Goal: Information Seeking & Learning: Find specific fact

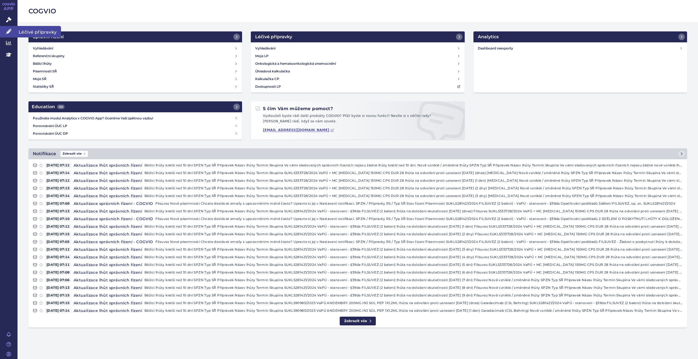
click at [7, 30] on icon at bounding box center [8, 31] width 5 height 5
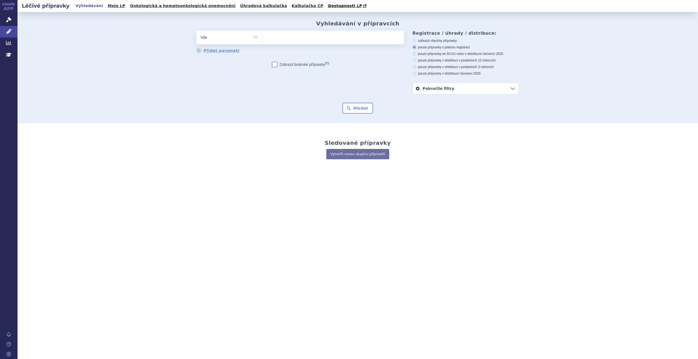
click at [253, 36] on select "Vše Přípravek/SUKL kód MAH VPOIS ATC/Aktivní látka Léková forma Síla" at bounding box center [229, 37] width 66 height 12
click at [254, 36] on select "Vše Přípravek/SUKL kód MAH VPOIS ATC/Aktivní látka Léková forma Síla" at bounding box center [229, 37] width 66 height 12
click at [267, 39] on input "search" at bounding box center [267, 36] width 3 height 7
type input "Ta"
type input "Tak"
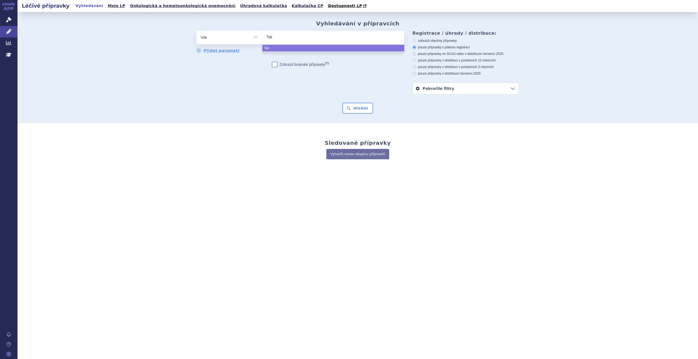
type input "Takz"
type input "Takzh"
type input "Takzhy"
type input "Takzhyr"
type input "Takzhyro"
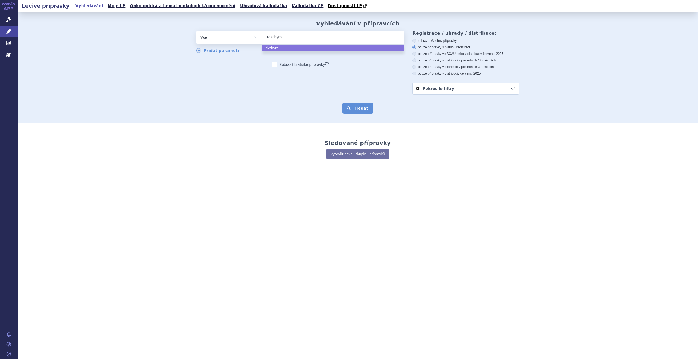
select select "Takzhyro"
click at [363, 107] on button "Hledat" at bounding box center [357, 108] width 31 height 11
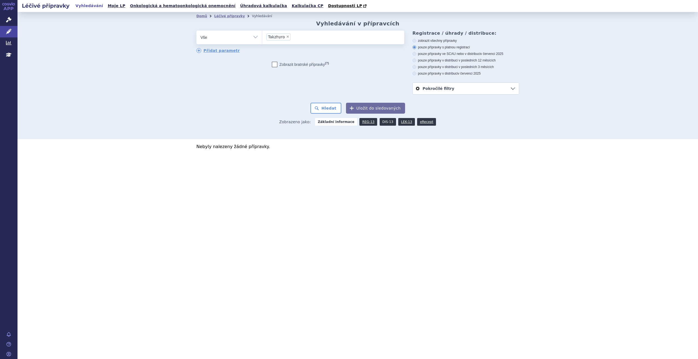
click at [380, 123] on link "DIS-13" at bounding box center [387, 122] width 16 height 8
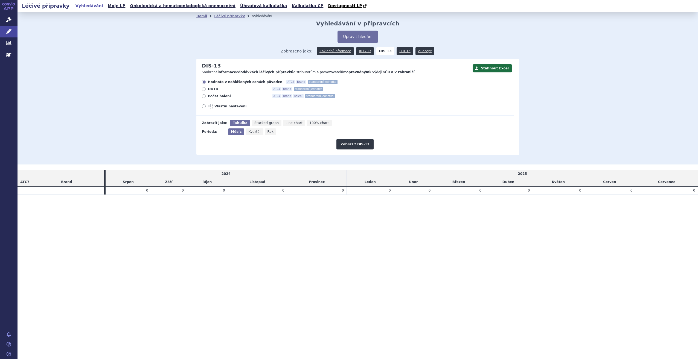
click at [204, 97] on icon at bounding box center [204, 96] width 4 height 4
click at [204, 97] on input "Počet balení ATC7 Brand Balení standardní jednotka" at bounding box center [204, 97] width 4 height 4
radio input "true"
click at [355, 148] on button "Zobrazit DIS-13" at bounding box center [354, 144] width 37 height 10
drag, startPoint x: 407, startPoint y: 192, endPoint x: 372, endPoint y: 192, distance: 35.3
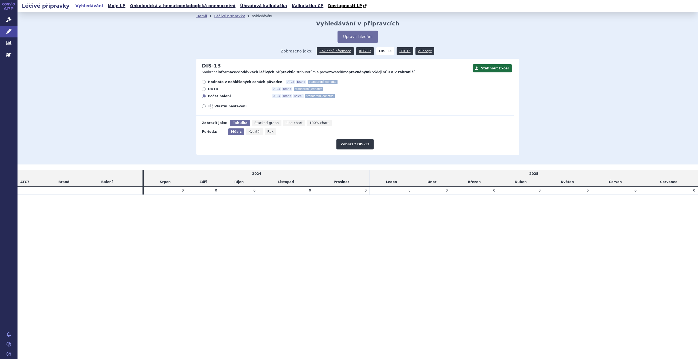
click at [372, 192] on td "0" at bounding box center [391, 190] width 44 height 8
click at [363, 49] on link "REG-13" at bounding box center [365, 51] width 18 height 8
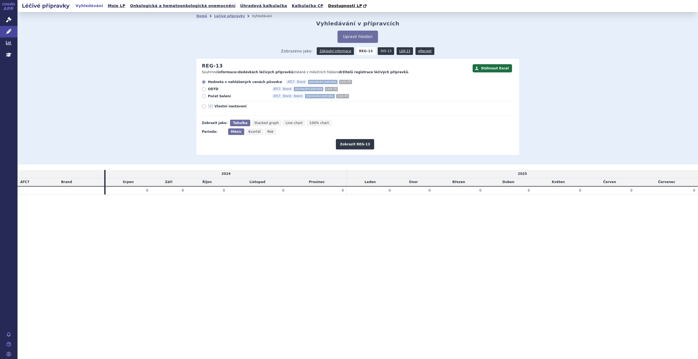
click at [381, 51] on link "DIS-13" at bounding box center [386, 51] width 16 height 8
click at [344, 54] on link "Základní informace" at bounding box center [335, 51] width 37 height 8
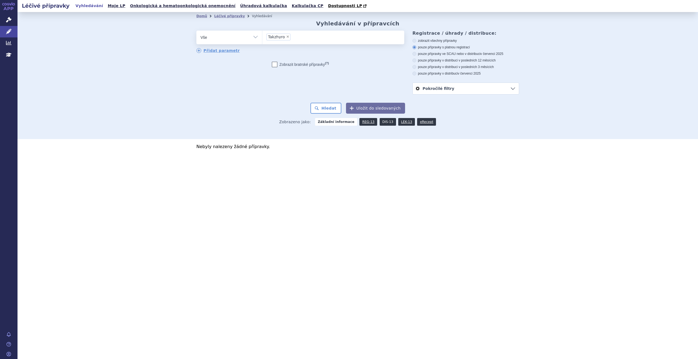
click at [384, 122] on link "DIS-13" at bounding box center [387, 122] width 16 height 8
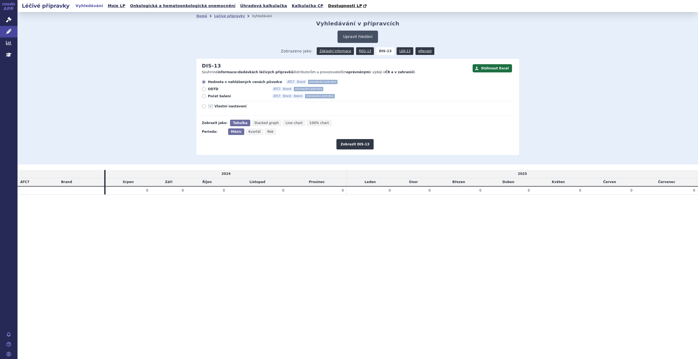
click at [349, 35] on button "Upravit hledání" at bounding box center [357, 37] width 40 height 12
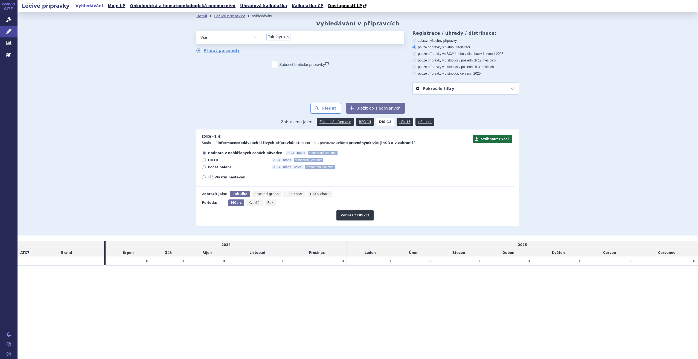
click at [286, 37] on span "×" at bounding box center [287, 36] width 3 height 3
click at [262, 37] on select "Takzhyro" at bounding box center [262, 37] width 0 height 14
select select
type input "Or"
type input "Orl"
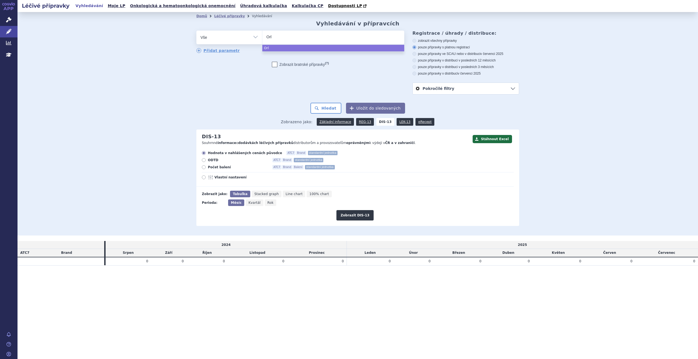
type input "Orla"
type input "Orlad"
type input "Orlade"
type input "Orladey"
type input "Orladeyo"
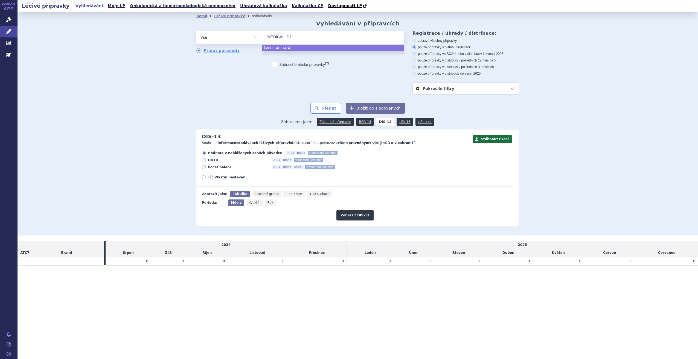
select select "Orladeyo"
click at [352, 217] on button "Zobrazit DIS-13" at bounding box center [354, 215] width 37 height 10
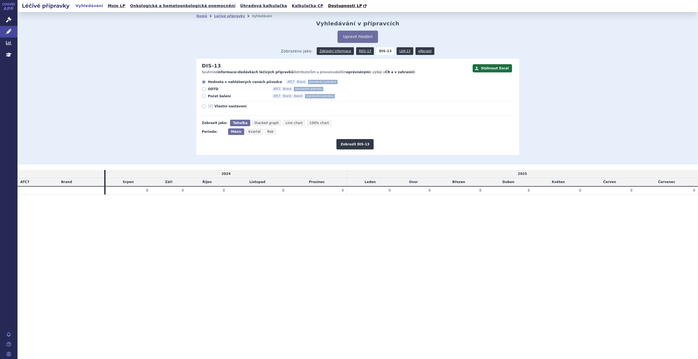
click at [204, 89] on icon at bounding box center [204, 89] width 4 height 4
click at [204, 89] on input "ODTD ATC7 Brand standardní jednotka" at bounding box center [204, 90] width 4 height 4
radio input "true"
click at [204, 98] on label "Počet balení ATC7 Brand Balení standardní jednotka" at bounding box center [358, 96] width 312 height 4
click at [204, 99] on input "Počet balení ATC7 Brand Balení standardní jednotka" at bounding box center [204, 97] width 4 height 4
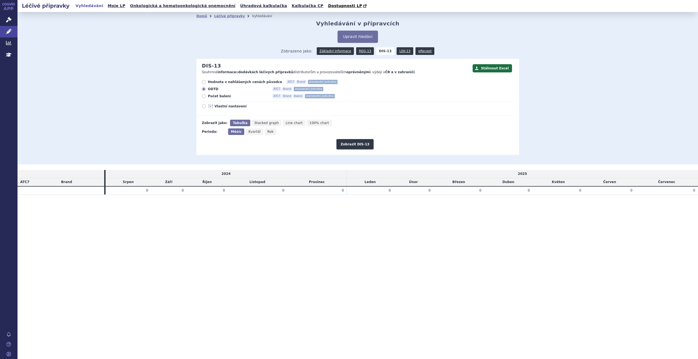
radio input "true"
click at [366, 147] on button "Zobrazit DIS-13" at bounding box center [354, 144] width 37 height 10
